Goal: Information Seeking & Learning: Learn about a topic

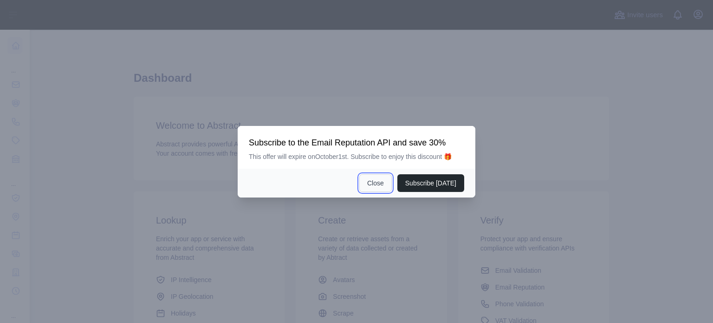
click at [385, 187] on button "Close" at bounding box center [375, 183] width 32 height 18
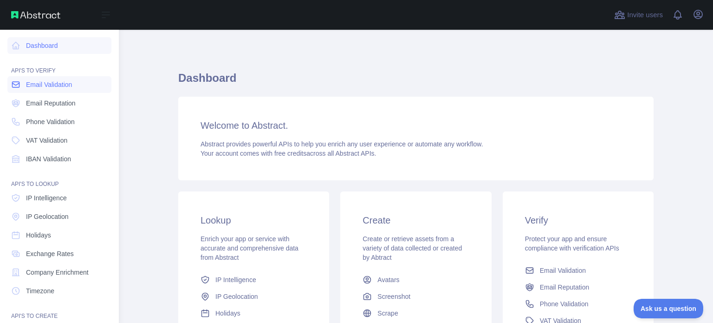
click at [56, 82] on span "Email Validation" at bounding box center [49, 84] width 46 height 9
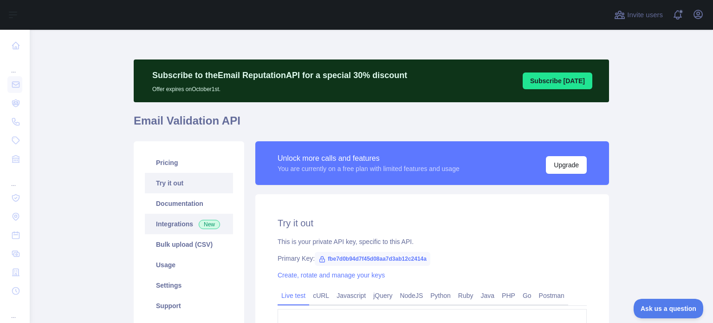
scroll to position [79, 0]
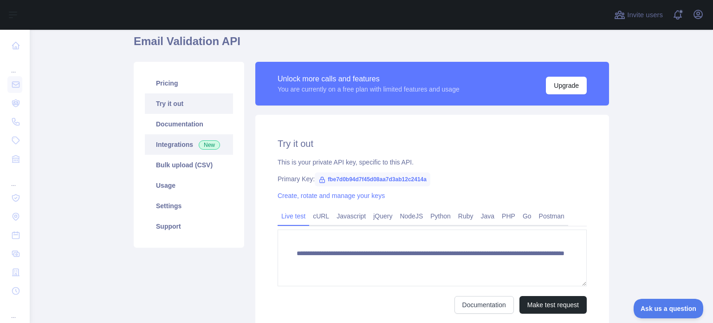
click at [189, 150] on link "Integrations New" at bounding box center [189, 144] width 88 height 20
